Goal: Task Accomplishment & Management: Use online tool/utility

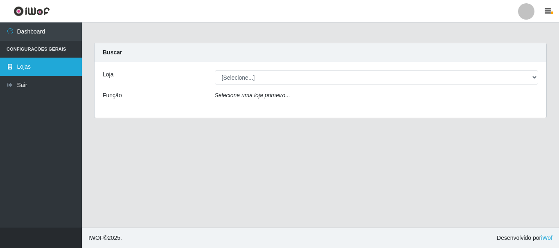
click at [21, 70] on link "Lojas" at bounding box center [41, 67] width 82 height 18
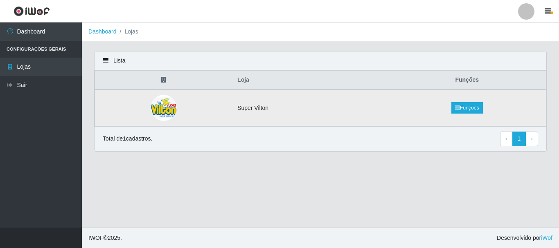
click at [256, 109] on td "Super Vilton" at bounding box center [309, 108] width 155 height 37
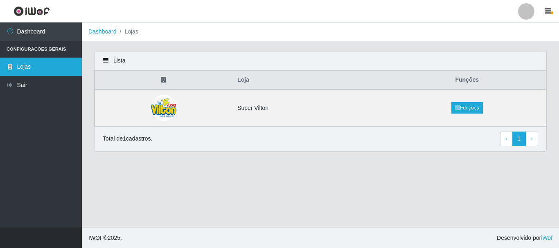
click at [31, 71] on link "Lojas" at bounding box center [41, 67] width 82 height 18
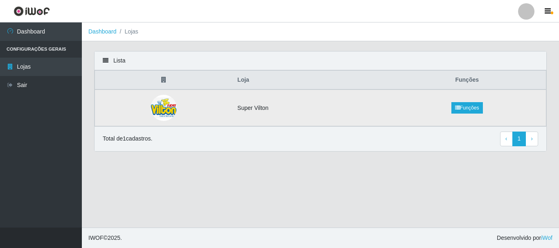
click at [249, 110] on td "Super Vilton" at bounding box center [309, 108] width 155 height 37
click at [250, 111] on td "Super Vilton" at bounding box center [309, 108] width 155 height 37
click at [108, 50] on main "Dashboard Lojas Lista Loja Funções Super Vilton Funções Total de 1 cadastros. ‹…" at bounding box center [320, 125] width 477 height 205
click at [107, 56] on div "Lista" at bounding box center [321, 61] width 452 height 19
click at [104, 56] on div "Lista" at bounding box center [321, 61] width 452 height 19
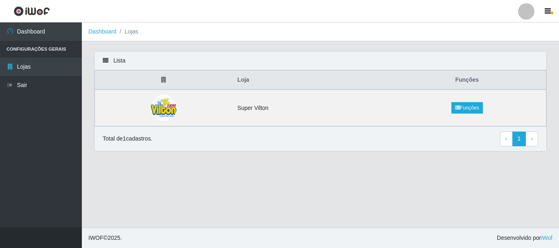
click at [104, 61] on icon at bounding box center [106, 61] width 6 height 6
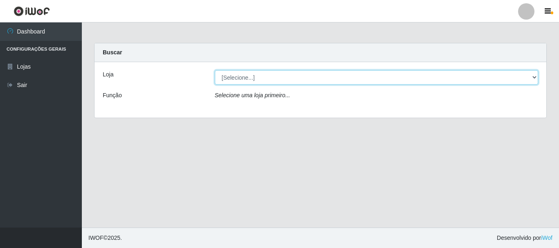
click at [531, 78] on select "[Selecione...] Super Vilton" at bounding box center [377, 77] width 324 height 14
select select "379"
click at [215, 70] on select "[Selecione...] Super Vilton" at bounding box center [377, 77] width 324 height 14
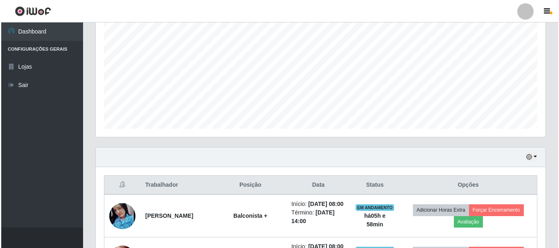
scroll to position [368, 0]
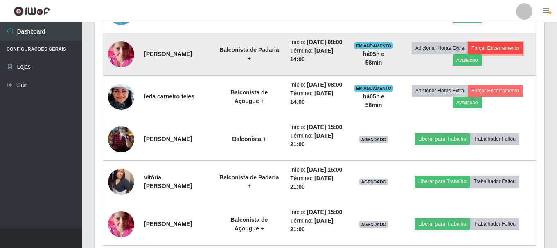
click at [490, 54] on button "Forçar Encerramento" at bounding box center [495, 48] width 55 height 11
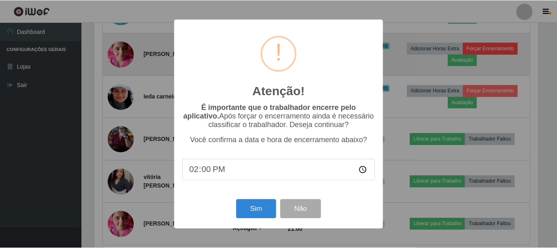
scroll to position [170, 446]
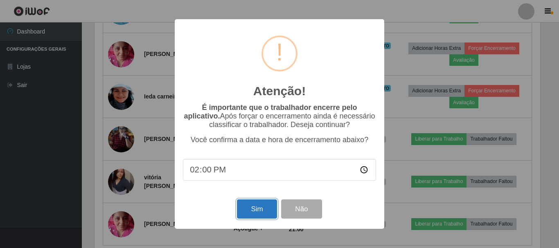
click at [254, 212] on button "Sim" at bounding box center [257, 209] width 40 height 19
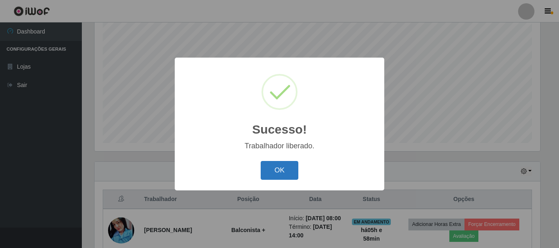
click at [270, 167] on button "OK" at bounding box center [280, 170] width 38 height 19
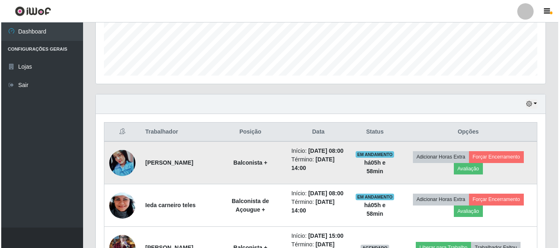
scroll to position [231, 0]
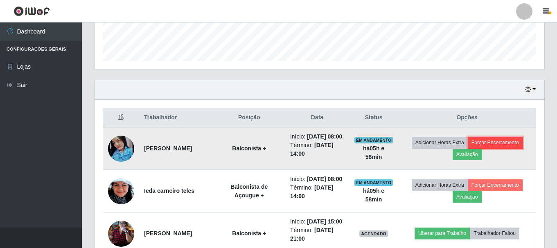
click at [489, 147] on button "Forçar Encerramento" at bounding box center [495, 142] width 55 height 11
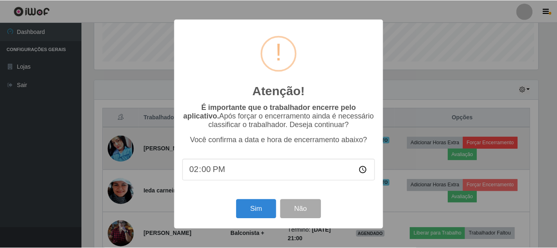
scroll to position [170, 446]
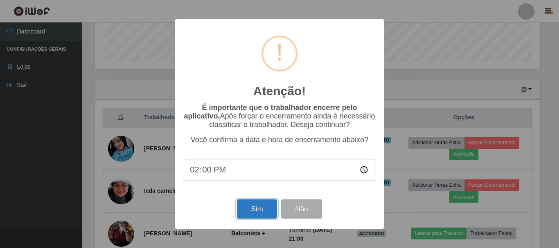
click at [263, 215] on button "Sim" at bounding box center [257, 209] width 40 height 19
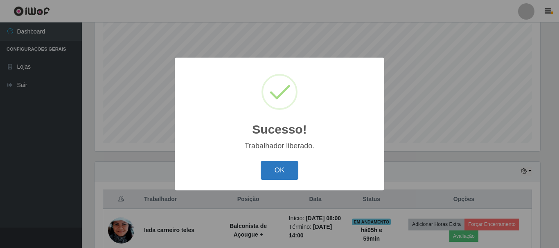
click at [280, 171] on button "OK" at bounding box center [280, 170] width 38 height 19
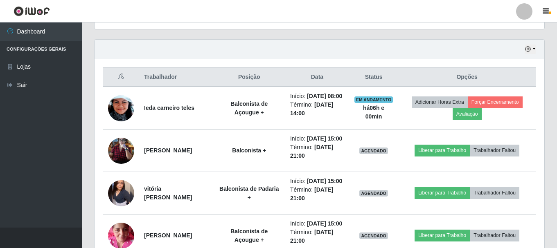
scroll to position [272, 0]
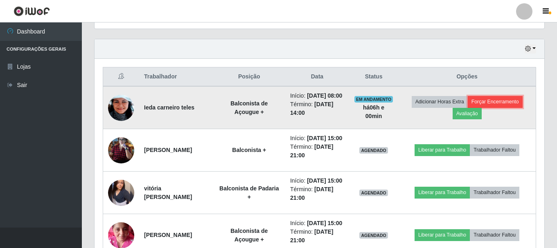
click at [498, 107] on button "Forçar Encerramento" at bounding box center [495, 101] width 55 height 11
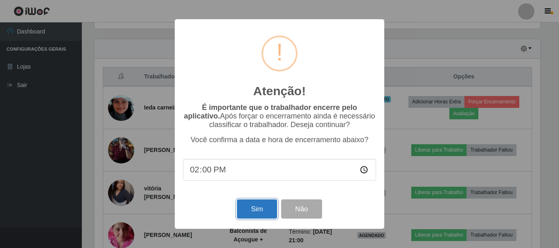
click at [253, 207] on button "Sim" at bounding box center [257, 209] width 40 height 19
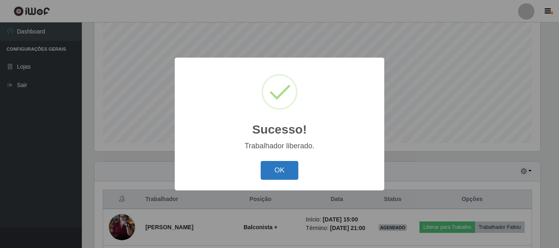
click at [286, 176] on button "OK" at bounding box center [280, 170] width 38 height 19
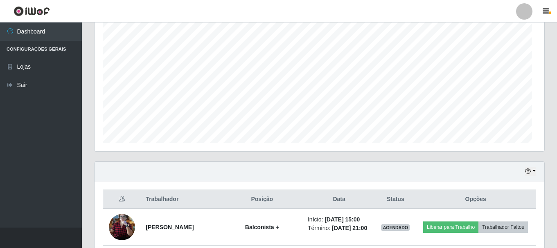
scroll to position [170, 450]
